Goal: Information Seeking & Learning: Learn about a topic

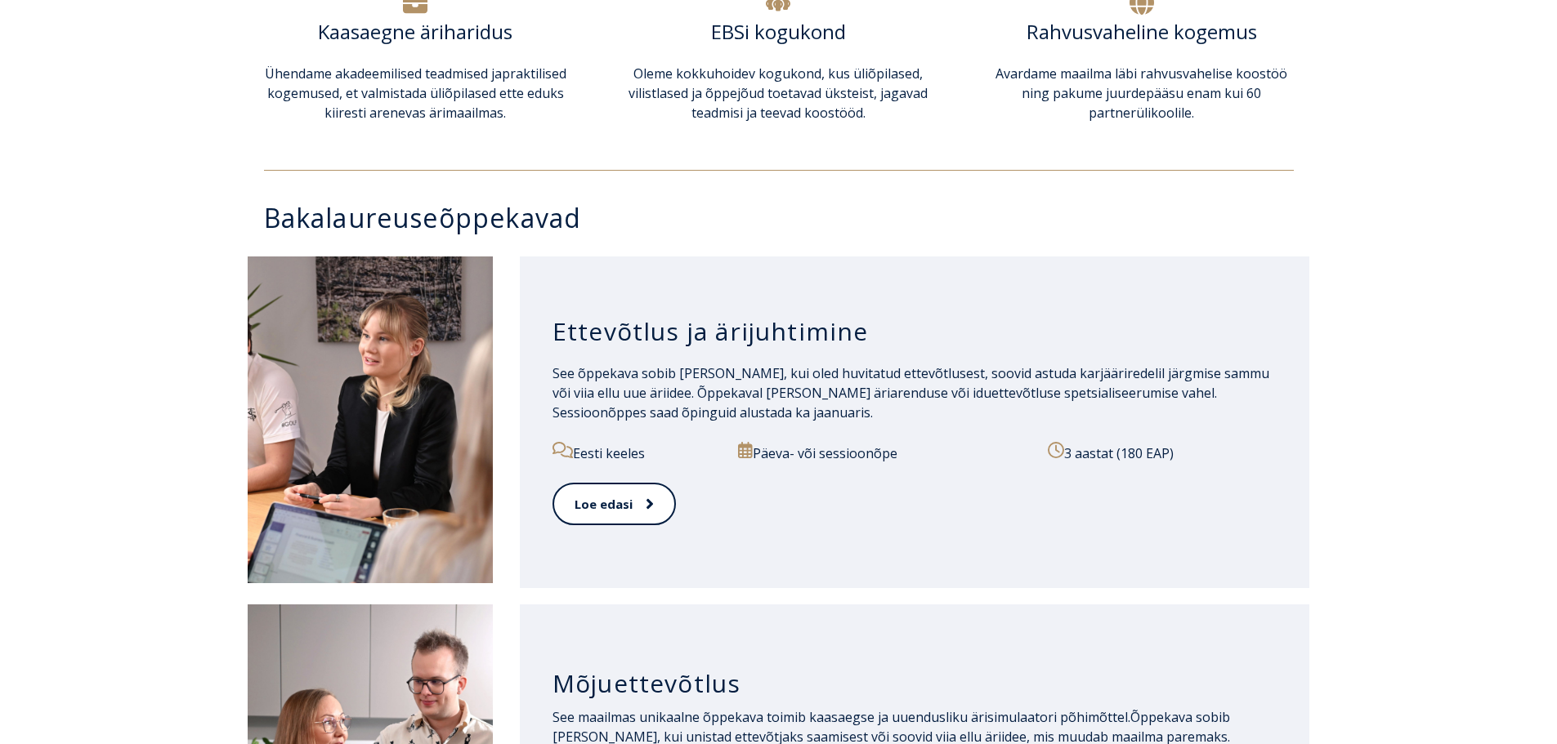
scroll to position [654, 0]
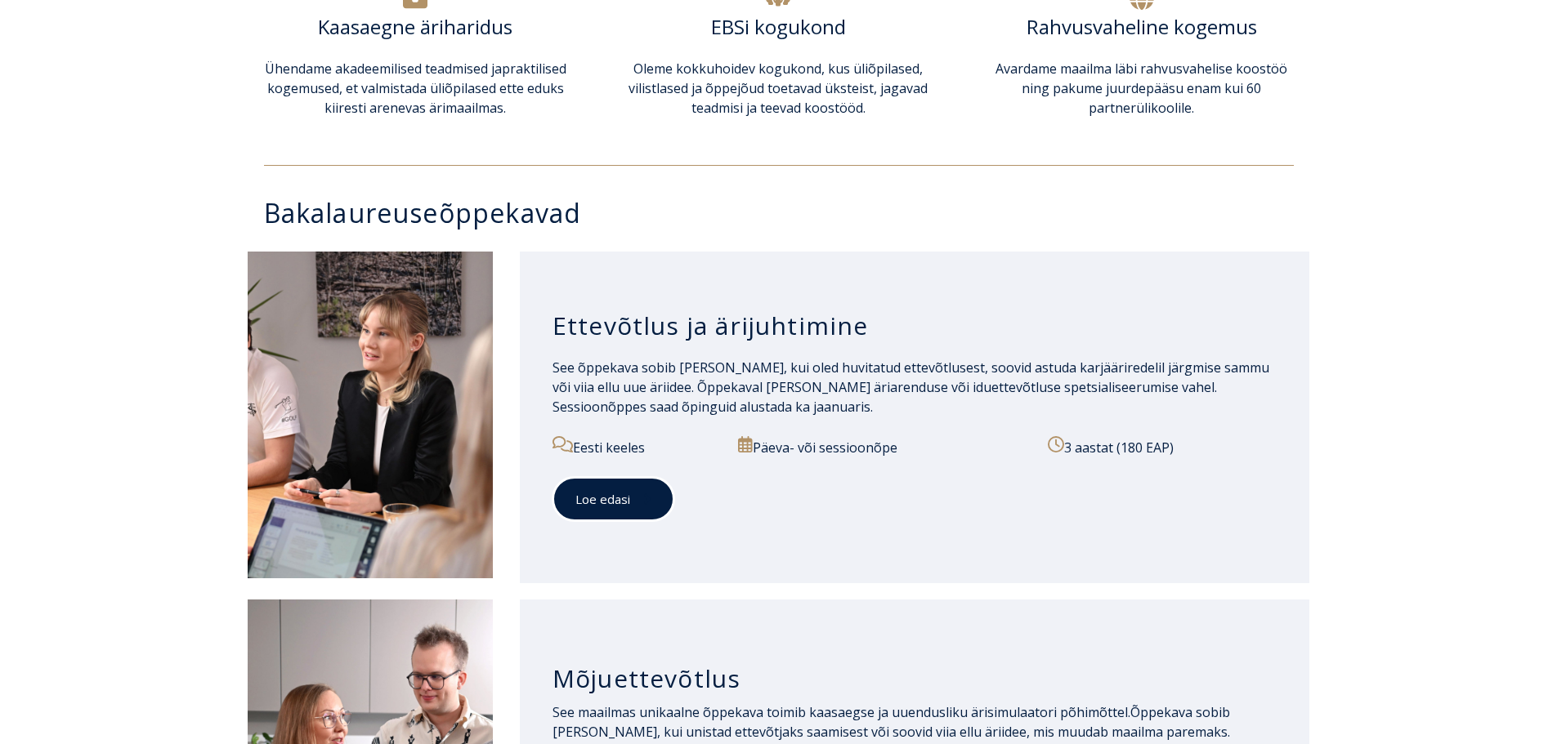
click at [631, 510] on link "Loe edasi" at bounding box center [613, 499] width 122 height 45
